Goal: Obtain resource: Obtain resource

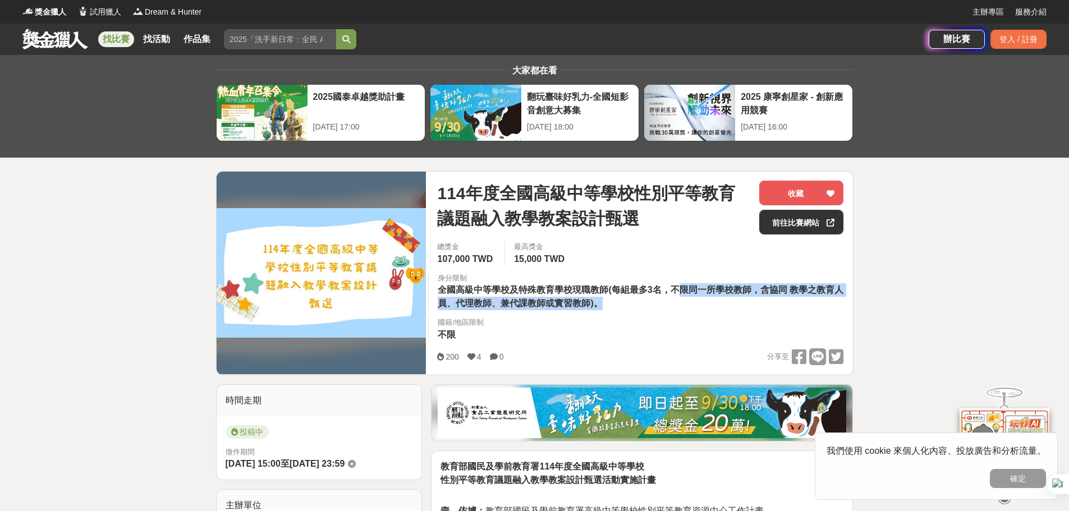
drag, startPoint x: 818, startPoint y: 292, endPoint x: 887, endPoint y: 302, distance: 69.8
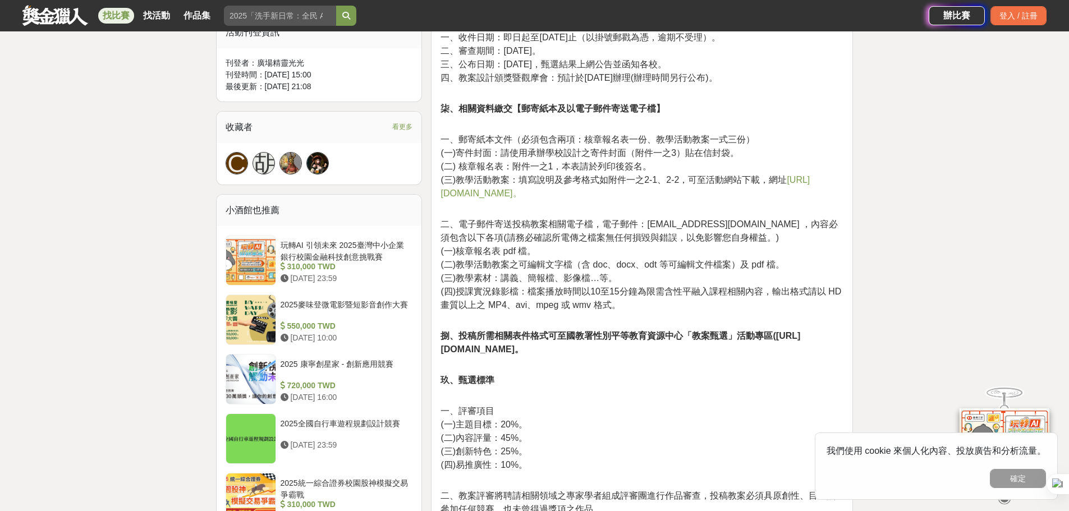
scroll to position [785, 0]
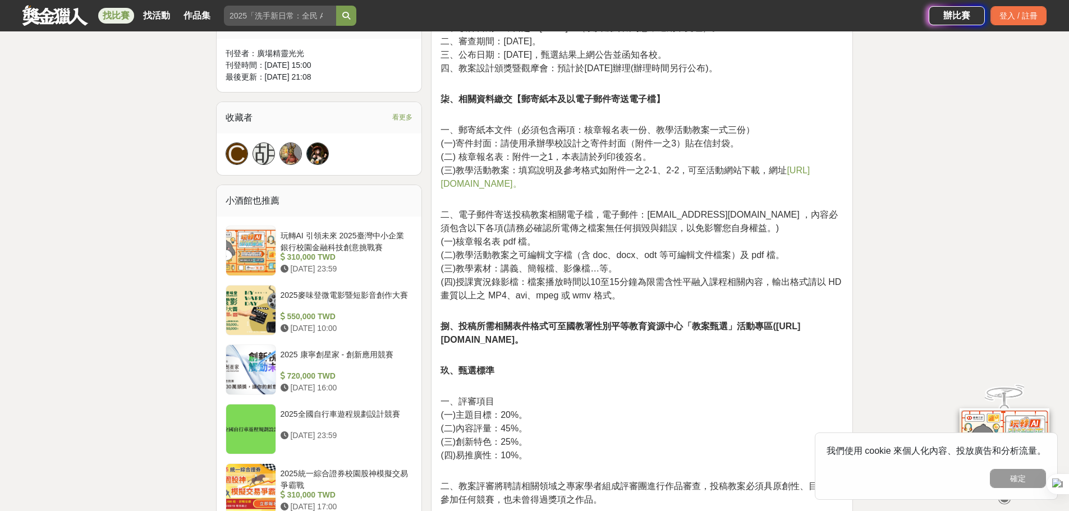
drag, startPoint x: 447, startPoint y: 345, endPoint x: 577, endPoint y: 348, distance: 129.6
click at [617, 344] on strong "捌、投稿所需相關表件格式可至國教署性別平等教育資源中心「教案甄選」活動專區([URL][DOMAIN_NAME]。" at bounding box center [620, 332] width 360 height 23
click at [467, 343] on strong "捌、投稿所需相關表件格式可至國教署性別平等教育資源中心「教案甄選」活動專區([URL][DOMAIN_NAME]。" at bounding box center [620, 332] width 360 height 23
drag, startPoint x: 444, startPoint y: 342, endPoint x: 654, endPoint y: 343, distance: 209.3
click at [654, 343] on strong "捌、投稿所需相關表件格式可至國教署性別平等教育資源中心「教案甄選」活動專區([URL][DOMAIN_NAME]。" at bounding box center [620, 332] width 360 height 23
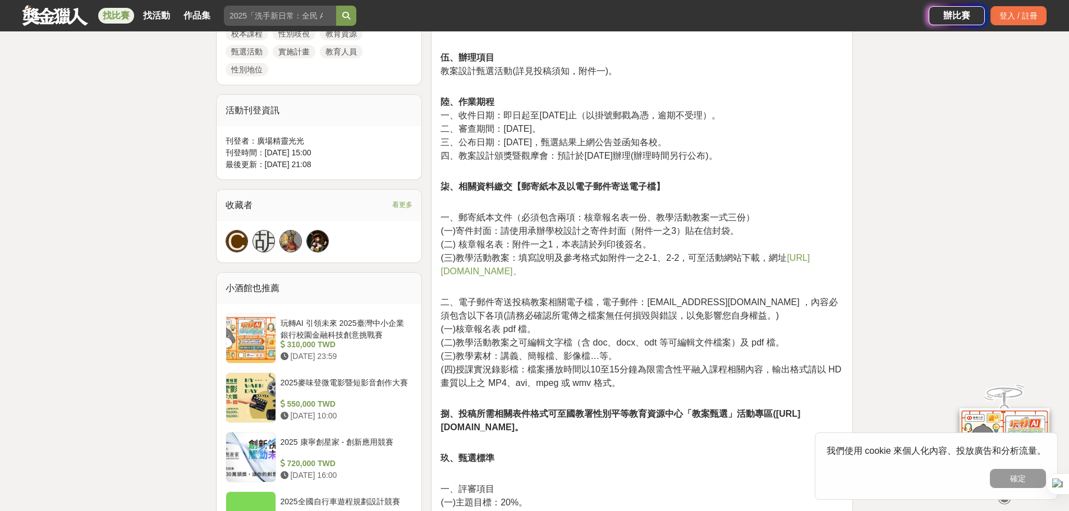
scroll to position [505, 0]
